Goal: Transaction & Acquisition: Purchase product/service

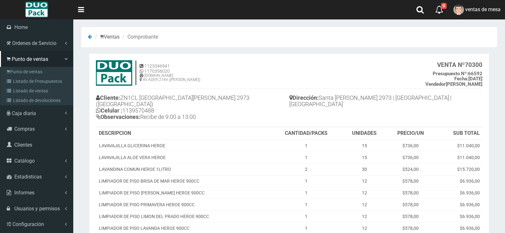
scroll to position [67, 0]
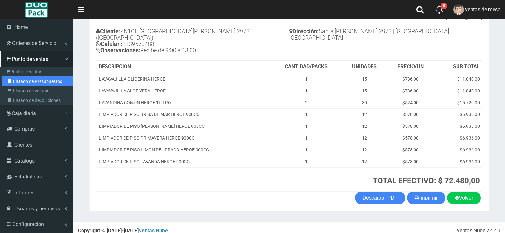
click at [22, 83] on link "Listado de Presupuestos" at bounding box center [37, 81] width 71 height 10
click at [25, 80] on link "Listado de Presupuestos" at bounding box center [37, 81] width 71 height 10
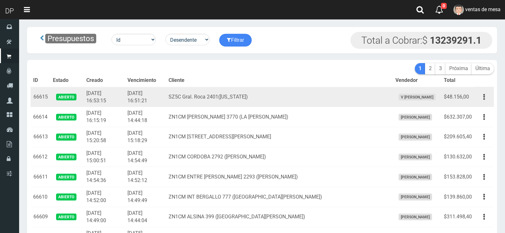
scroll to position [1858, 0]
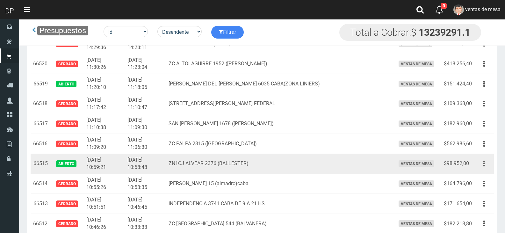
click at [481, 162] on button "button" at bounding box center [484, 163] width 14 height 11
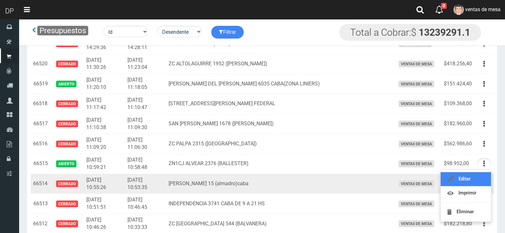
click at [486, 179] on link "Editar" at bounding box center [466, 179] width 50 height 14
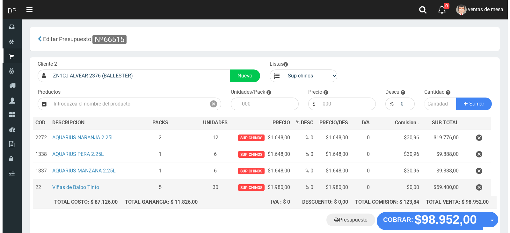
scroll to position [33, 0]
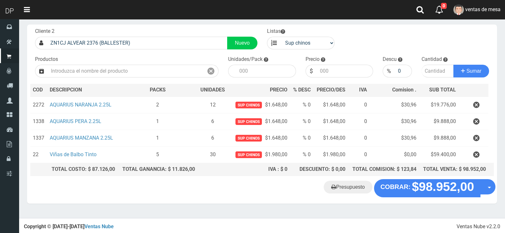
click at [441, 200] on div "Presupuesto COBRAR: $98.952,00 Opciones" at bounding box center [262, 191] width 470 height 24
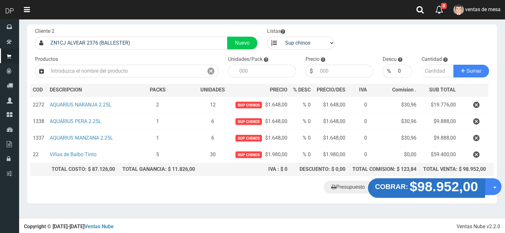
click at [446, 189] on strong "$98.952,00" at bounding box center [444, 186] width 68 height 15
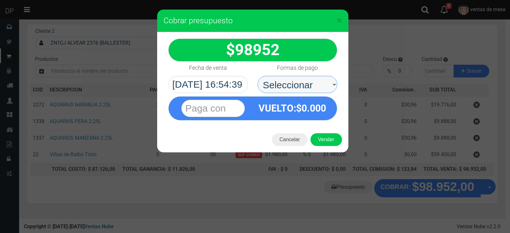
click at [301, 87] on select "Seleccionar Efectivo Tarjeta de Crédito Depósito Débito" at bounding box center [297, 84] width 80 height 17
select select "Efectivo"
click at [257, 76] on select "Seleccionar Efectivo Tarjeta de Crédito Depósito Débito" at bounding box center [297, 84] width 80 height 17
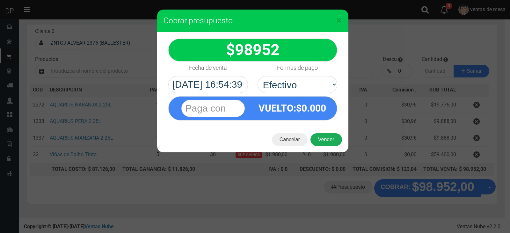
click at [326, 143] on button "Vender" at bounding box center [326, 139] width 32 height 13
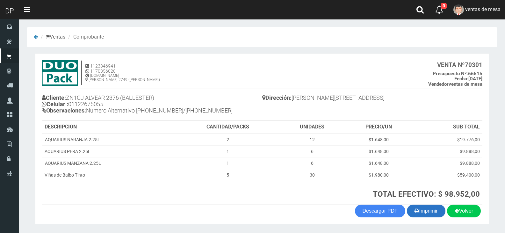
scroll to position [19, 0]
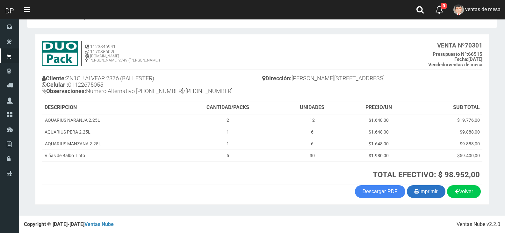
click at [433, 193] on button "Imprimir" at bounding box center [426, 191] width 39 height 13
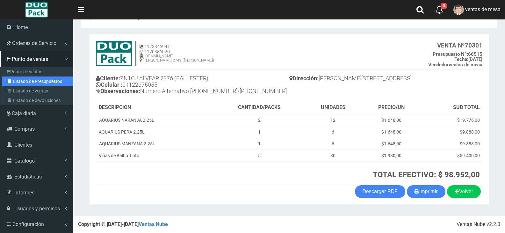
click at [53, 84] on link "Listado de Presupuestos" at bounding box center [37, 81] width 71 height 10
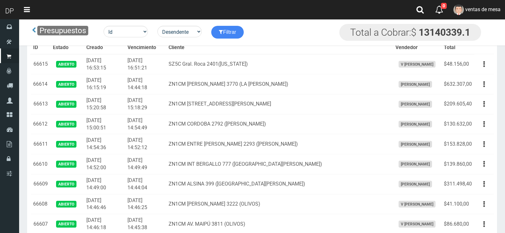
scroll to position [879, 0]
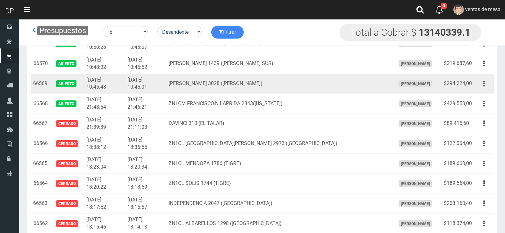
click at [369, 85] on td "EVA PERON 3028 (FLORES)" at bounding box center [279, 84] width 227 height 20
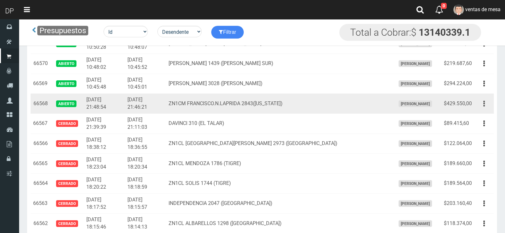
click at [484, 106] on icon "button" at bounding box center [484, 103] width 2 height 11
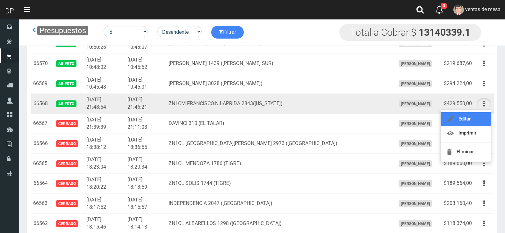
click at [483, 121] on link "Editar" at bounding box center [466, 119] width 50 height 14
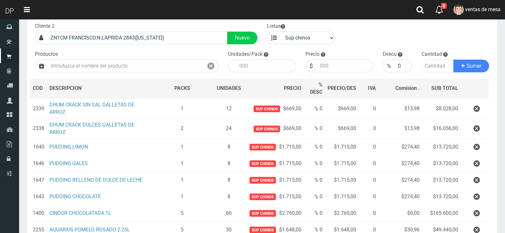
scroll to position [127, 0]
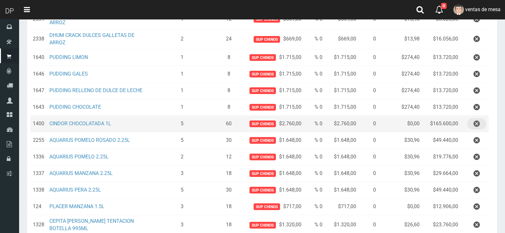
click at [478, 129] on icon "button" at bounding box center [476, 123] width 6 height 11
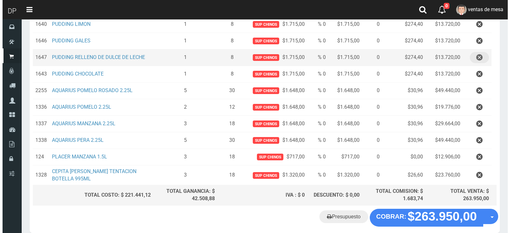
scroll to position [194, 0]
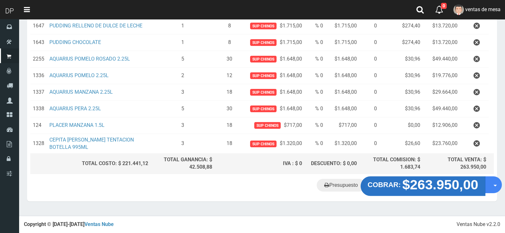
click at [423, 190] on strong "$263.950,00" at bounding box center [440, 184] width 76 height 15
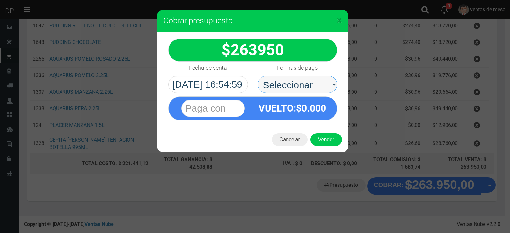
drag, startPoint x: 321, startPoint y: 94, endPoint x: 318, endPoint y: 89, distance: 5.8
click at [318, 88] on select "Seleccionar Efectivo Tarjeta de Crédito Depósito Débito" at bounding box center [297, 84] width 80 height 17
select select "Efectivo"
click at [257, 76] on select "Seleccionar Efectivo Tarjeta de Crédito Depósito Débito" at bounding box center [297, 84] width 80 height 17
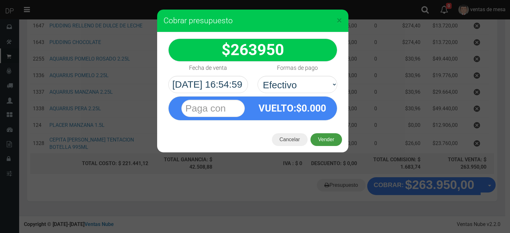
click at [333, 144] on button "Vender" at bounding box center [326, 139] width 32 height 13
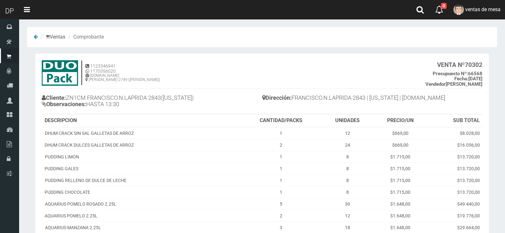
scroll to position [107, 0]
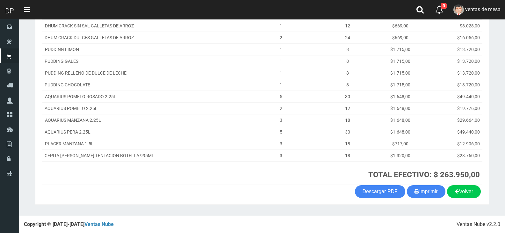
click at [427, 185] on button "Imprimir" at bounding box center [426, 191] width 39 height 13
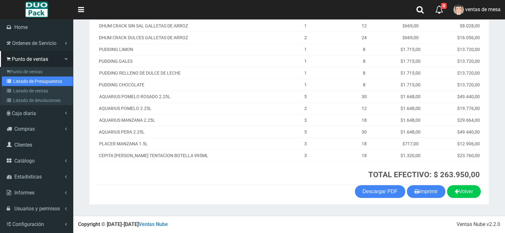
click at [7, 81] on icon at bounding box center [10, 81] width 6 height 4
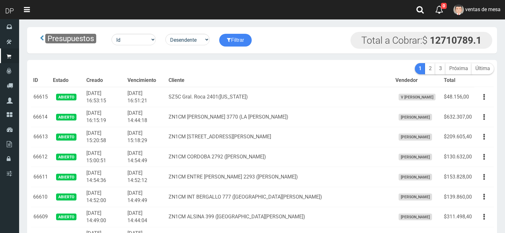
click at [222, 52] on div "Presupuestos Id Facturado Valor vencimiento vendedor cliente Desendente Ascende…" at bounding box center [262, 40] width 470 height 26
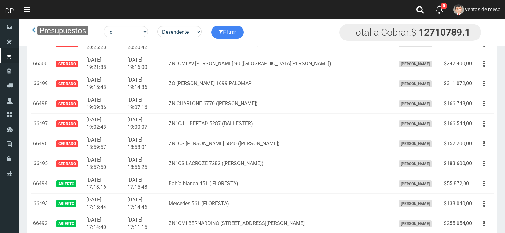
scroll to position [2384, 0]
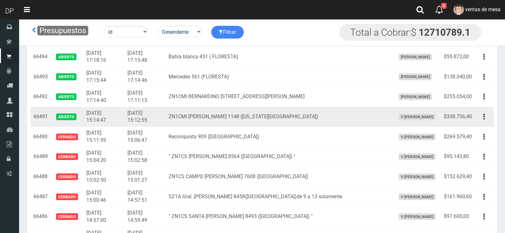
click at [485, 124] on td "Editar Imprimir Eliminar" at bounding box center [483, 117] width 19 height 20
click at [484, 120] on icon "button" at bounding box center [484, 116] width 2 height 11
click at [0, 0] on link "Editar" at bounding box center [0, 0] width 0 height 0
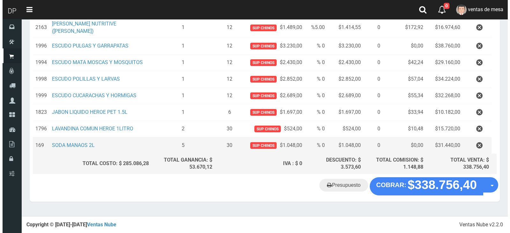
scroll to position [220, 0]
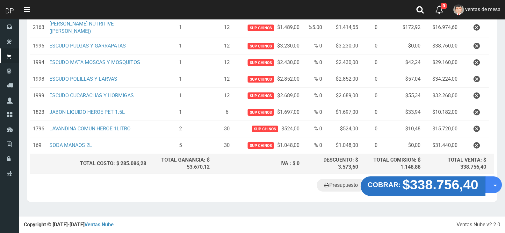
click at [432, 187] on strong "$338.756,40" at bounding box center [440, 184] width 76 height 15
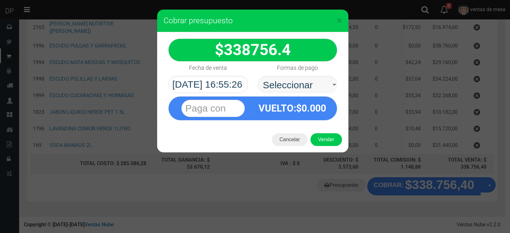
click at [305, 85] on select "Seleccionar Efectivo Tarjeta de Crédito Depósito Débito" at bounding box center [297, 84] width 80 height 17
select select "Efectivo"
click at [257, 76] on select "Seleccionar Efectivo Tarjeta de Crédito Depósito Débito" at bounding box center [297, 84] width 80 height 17
click at [327, 138] on div "Cancelar Vender" at bounding box center [252, 139] width 191 height 25
click at [328, 140] on button "Vender" at bounding box center [326, 139] width 32 height 13
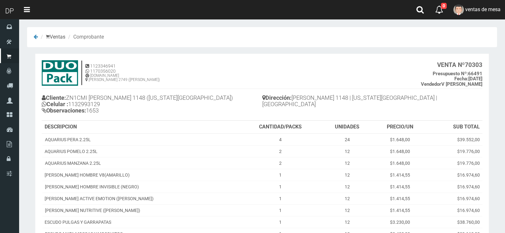
scroll to position [147, 0]
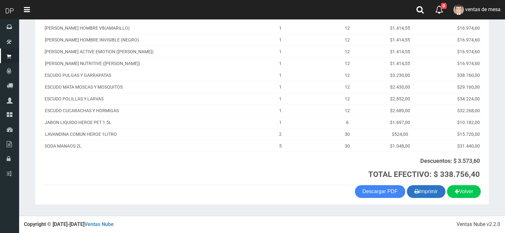
click at [407, 191] on button "Imprimir" at bounding box center [426, 191] width 39 height 13
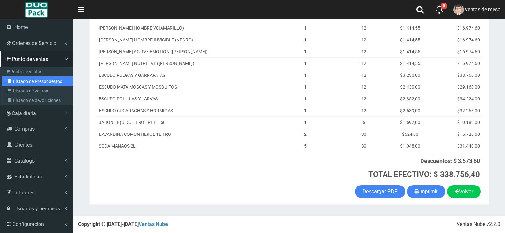
click at [8, 77] on link "Listado de Presupuestos" at bounding box center [37, 81] width 71 height 10
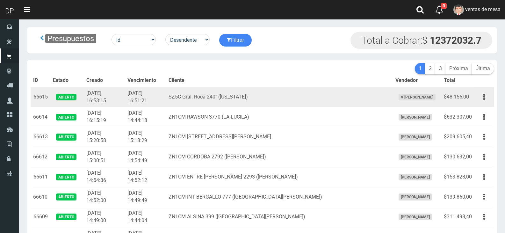
drag, startPoint x: 0, startPoint y: 0, endPoint x: 172, endPoint y: 100, distance: 198.6
click at [166, 100] on td "[DATE] 16:51:21" at bounding box center [145, 97] width 41 height 20
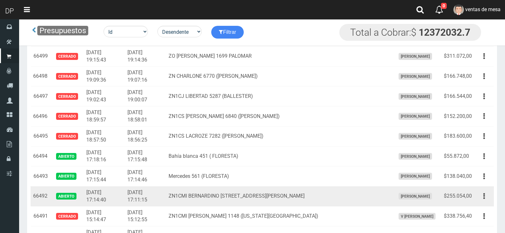
scroll to position [2321, 0]
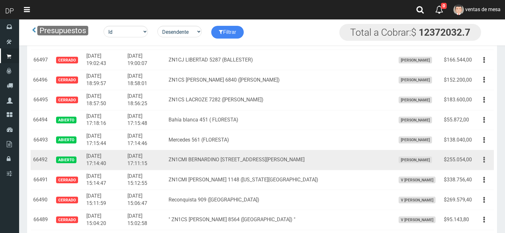
click at [484, 163] on icon "button" at bounding box center [484, 159] width 2 height 11
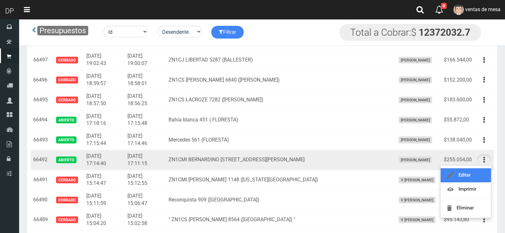
click at [480, 172] on link "Editar" at bounding box center [466, 175] width 50 height 14
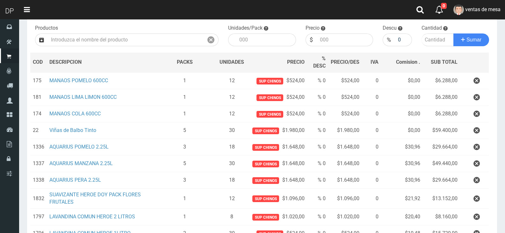
scroll to position [191, 0]
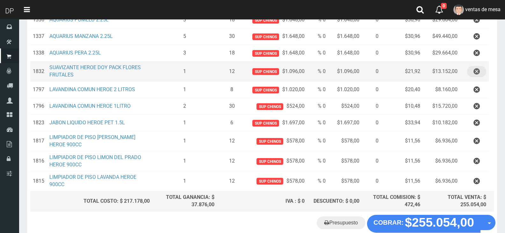
click at [483, 72] on button "button" at bounding box center [476, 71] width 19 height 11
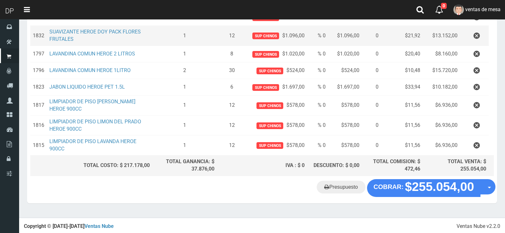
scroll to position [207, 0]
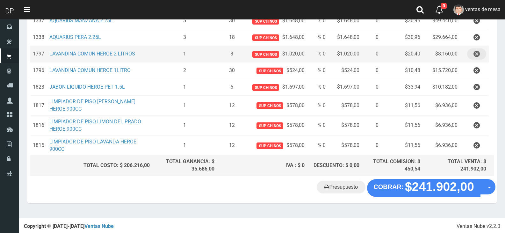
click at [479, 54] on icon "button" at bounding box center [476, 53] width 6 height 11
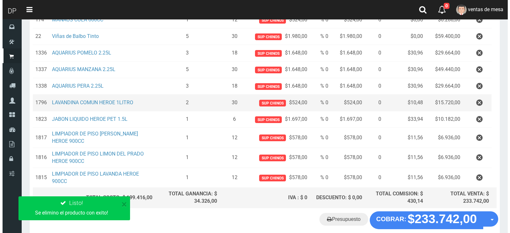
scroll to position [190, 0]
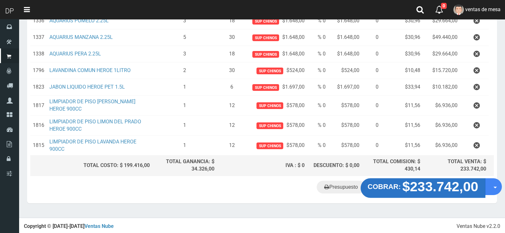
click at [402, 183] on button "COBRAR: $233.742,00" at bounding box center [423, 188] width 125 height 20
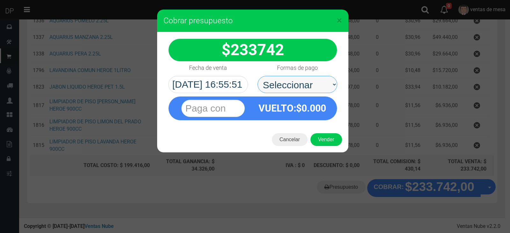
drag, startPoint x: 284, startPoint y: 91, endPoint x: 289, endPoint y: 92, distance: 4.5
click at [286, 88] on select "Seleccionar Efectivo Tarjeta de Crédito Depósito Débito" at bounding box center [297, 84] width 80 height 17
select select "Efectivo"
click at [257, 76] on select "Seleccionar Efectivo Tarjeta de Crédito Depósito Débito" at bounding box center [297, 84] width 80 height 17
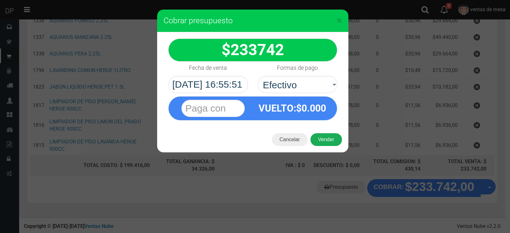
click at [321, 141] on button "Vender" at bounding box center [326, 139] width 32 height 13
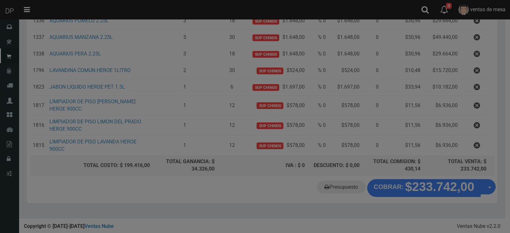
scroll to position [0, 0]
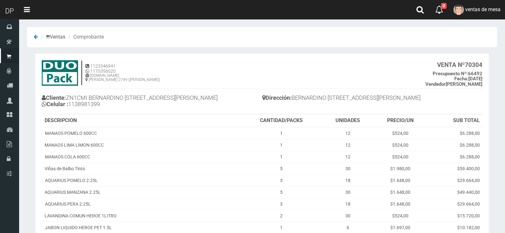
scroll to position [107, 0]
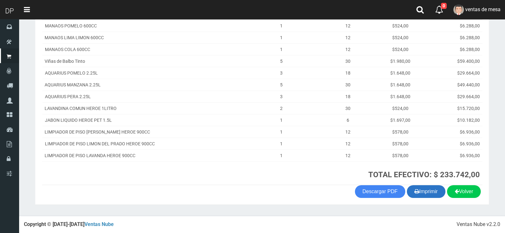
click at [432, 192] on button "Imprimir" at bounding box center [426, 191] width 39 height 13
